Goal: Navigation & Orientation: Understand site structure

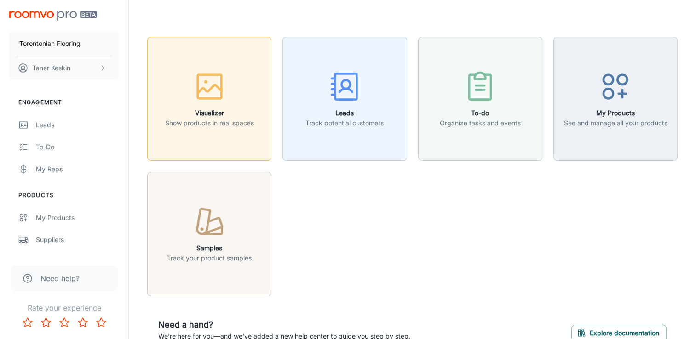
click at [208, 82] on icon "button" at bounding box center [209, 86] width 34 height 34
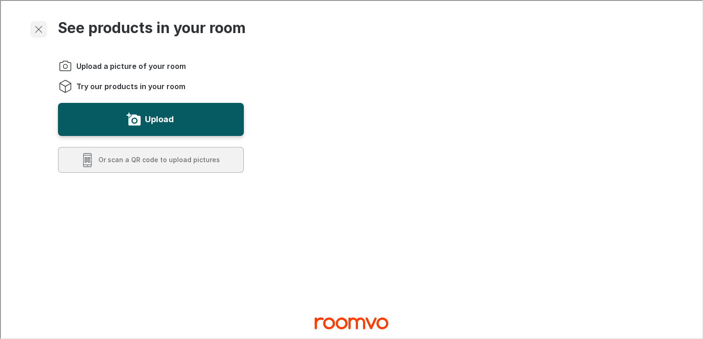
click at [40, 29] on icon "Exit visualizer" at bounding box center [37, 28] width 11 height 11
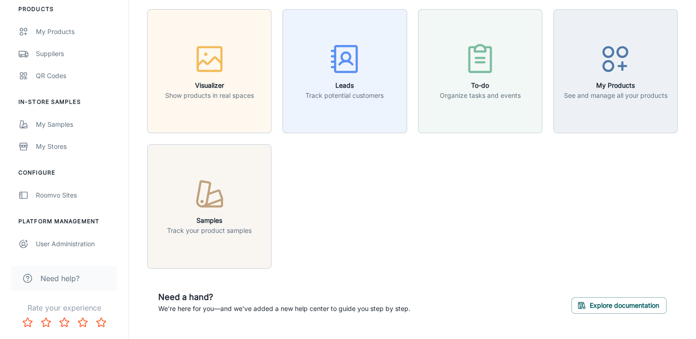
scroll to position [50, 0]
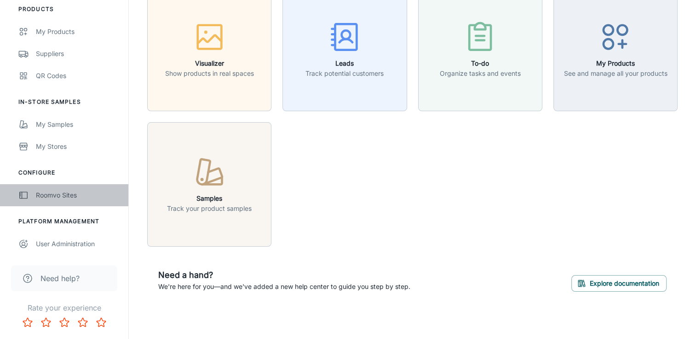
click at [55, 190] on div "Roomvo Sites" at bounding box center [77, 195] width 83 height 10
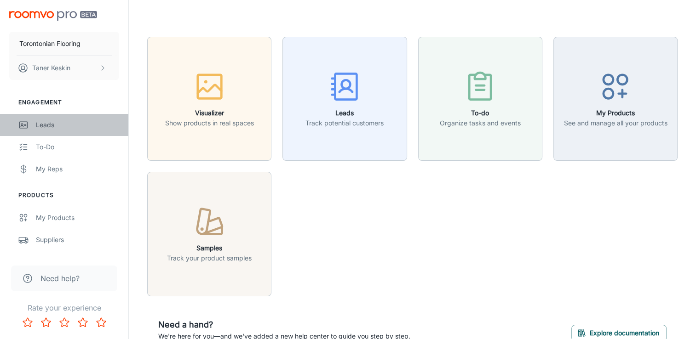
click at [45, 122] on div "Leads" at bounding box center [77, 125] width 83 height 10
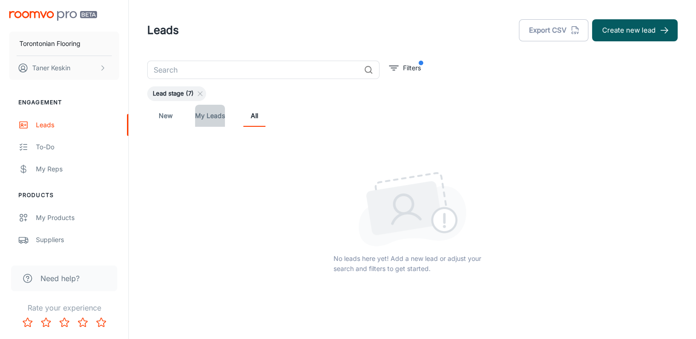
click at [202, 116] on link "My Leads" at bounding box center [210, 116] width 30 height 22
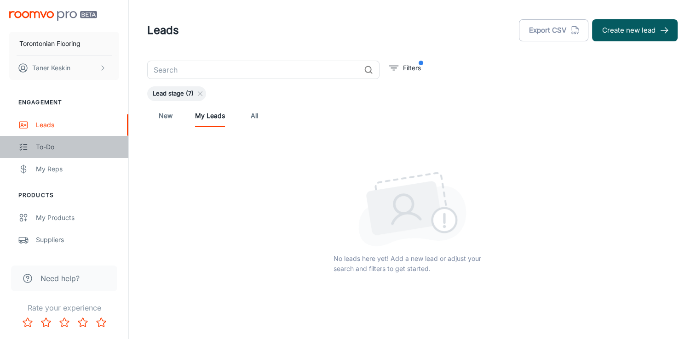
click at [46, 146] on div "To-do" at bounding box center [77, 147] width 83 height 10
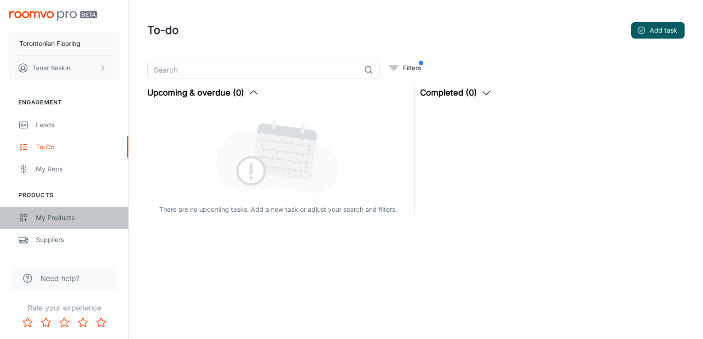
click at [41, 217] on div "My Products" at bounding box center [77, 218] width 83 height 10
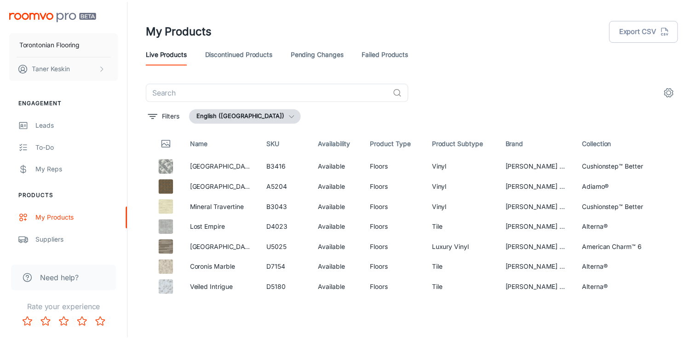
scroll to position [76, 0]
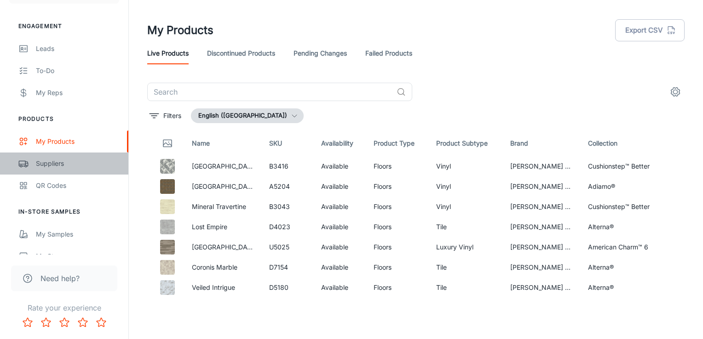
click at [51, 161] on div "Suppliers" at bounding box center [77, 164] width 83 height 10
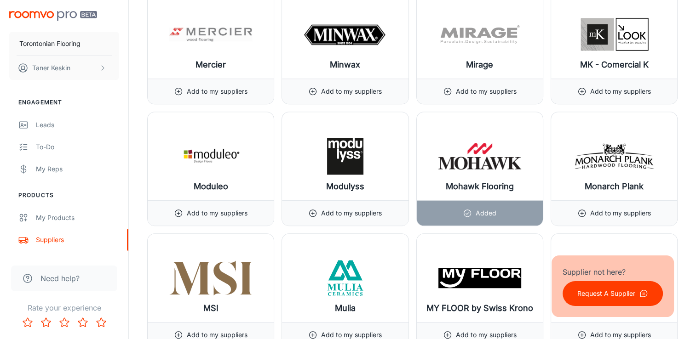
scroll to position [2846, 0]
